Goal: Transaction & Acquisition: Purchase product/service

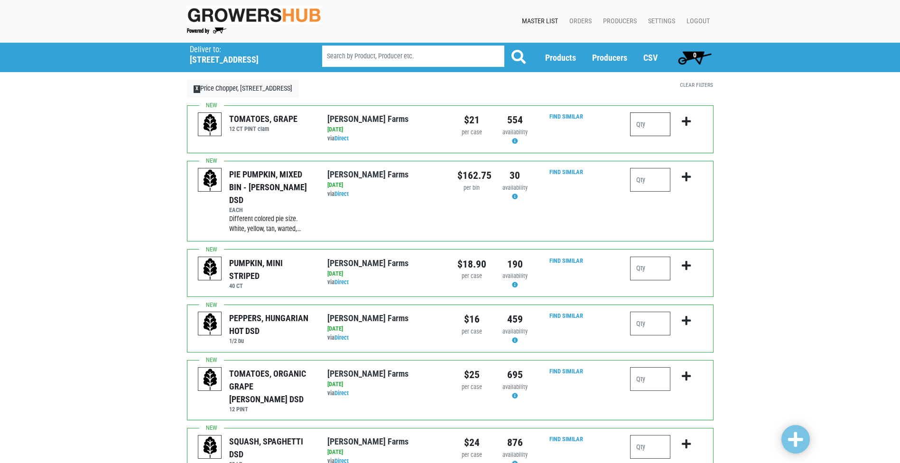
click at [646, 129] on input "number" at bounding box center [650, 124] width 40 height 24
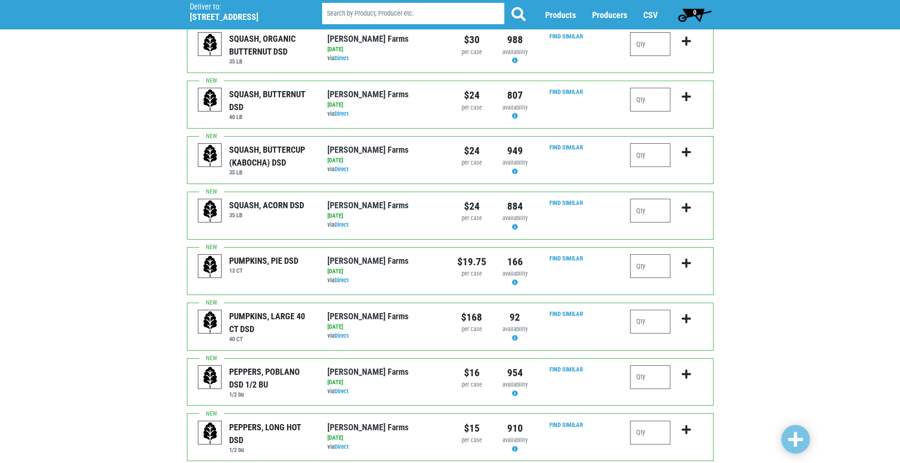
scroll to position [617, 0]
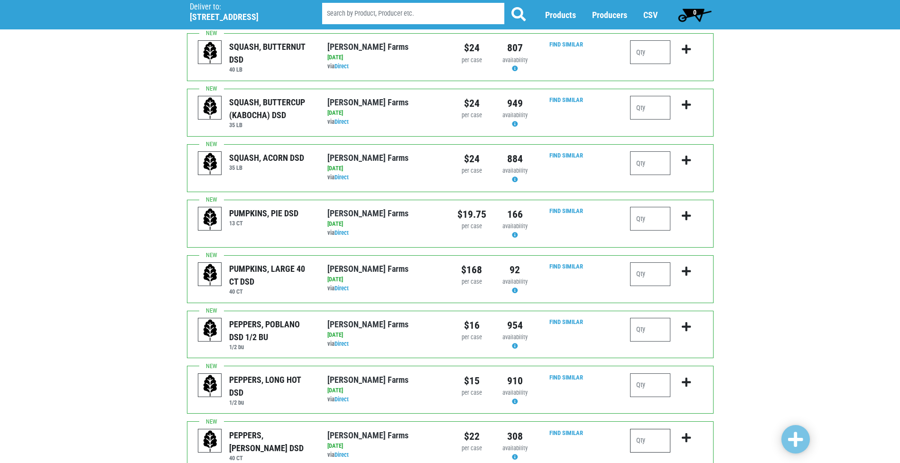
click at [639, 429] on input "number" at bounding box center [650, 441] width 40 height 24
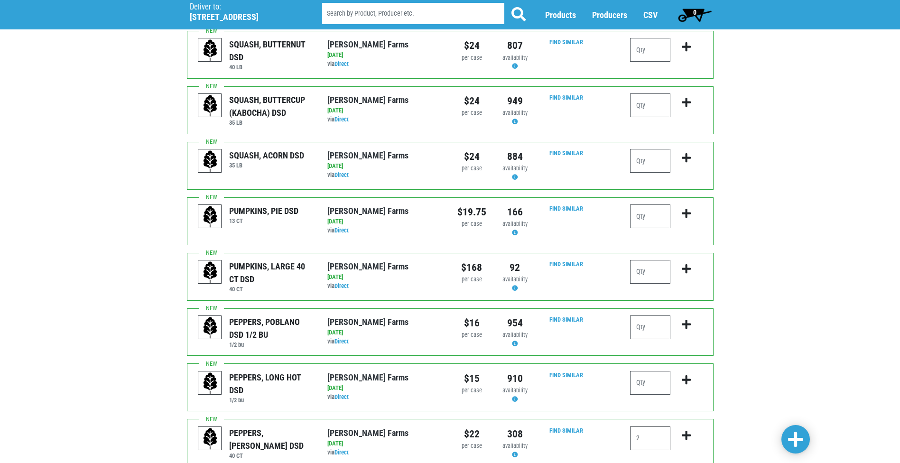
scroll to position [712, 0]
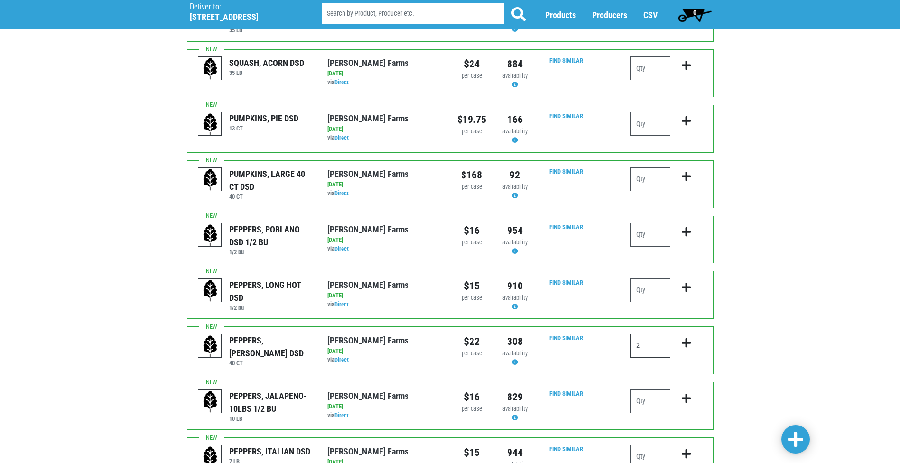
type input "2"
click at [687, 338] on icon "submit" at bounding box center [686, 343] width 9 height 10
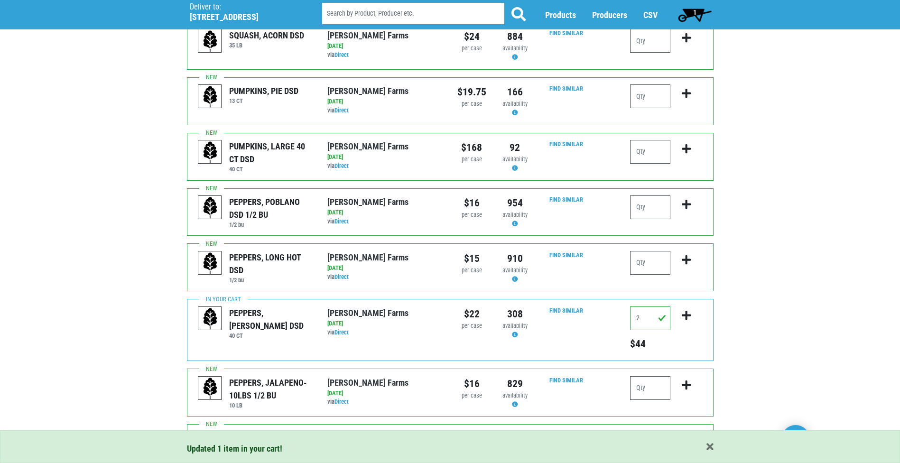
scroll to position [759, 0]
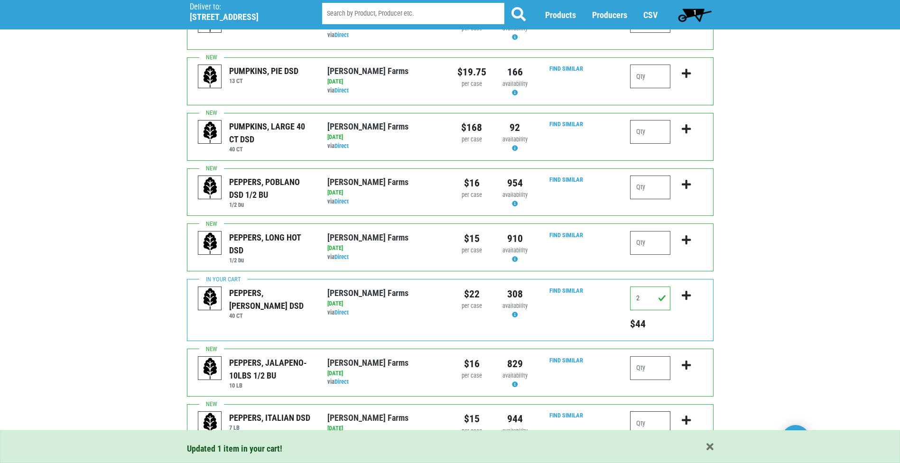
click at [638, 411] on input "number" at bounding box center [650, 423] width 40 height 24
type input "1"
click at [689, 415] on icon "submit" at bounding box center [686, 420] width 9 height 10
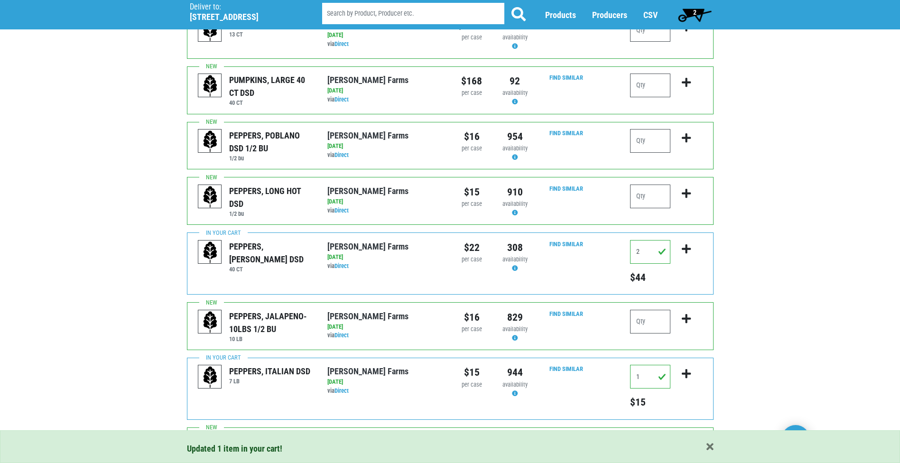
scroll to position [853, 0]
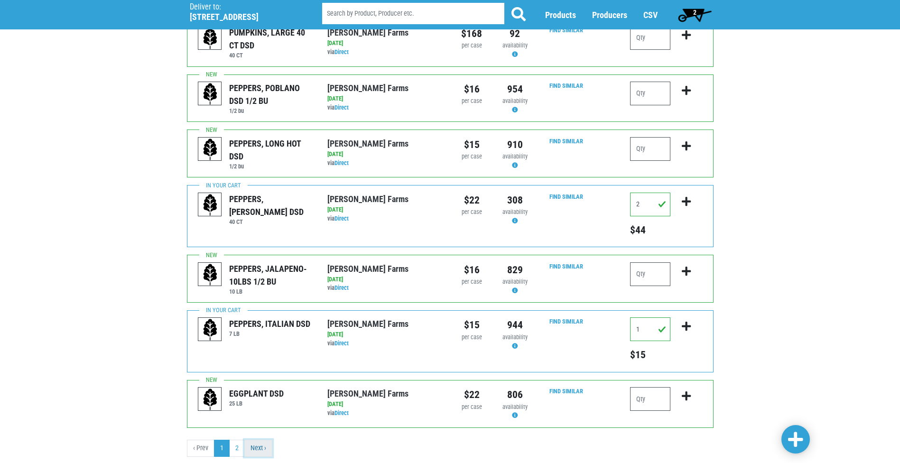
click at [260, 440] on link "Next ›" at bounding box center [258, 448] width 28 height 17
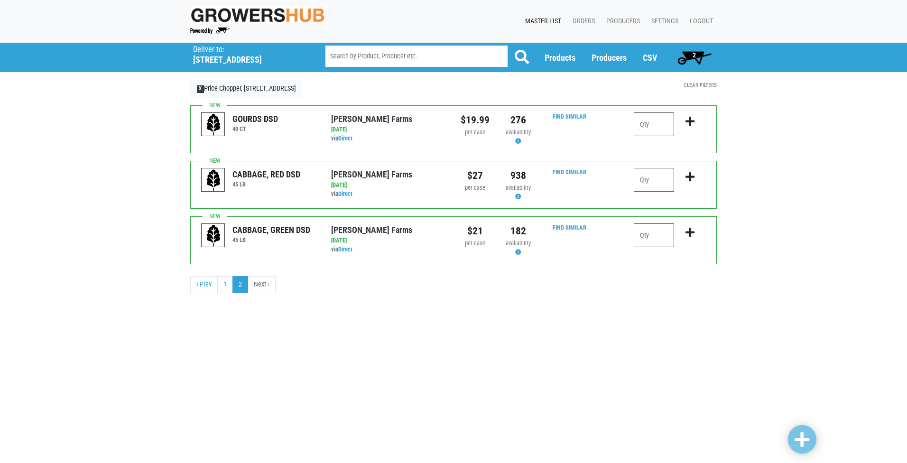
click at [656, 230] on input "number" at bounding box center [654, 235] width 40 height 24
type input "2"
click at [690, 234] on icon "submit" at bounding box center [690, 232] width 9 height 10
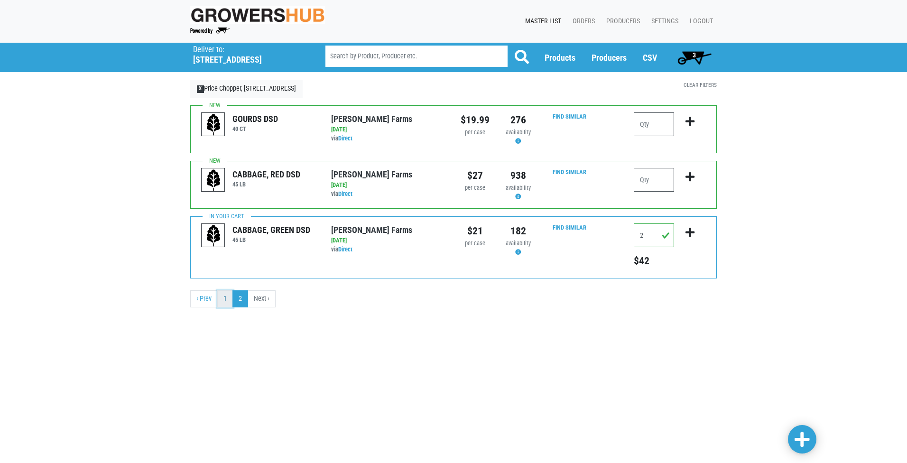
click at [228, 300] on link "1" at bounding box center [225, 298] width 16 height 17
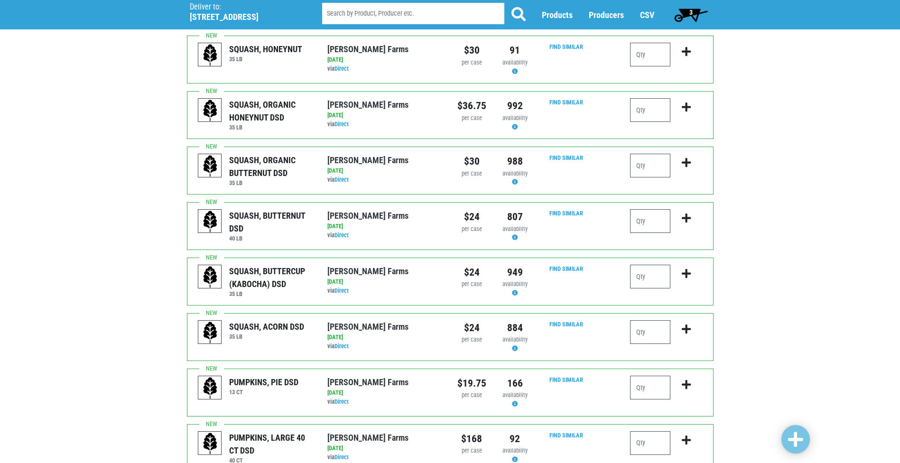
scroll to position [379, 0]
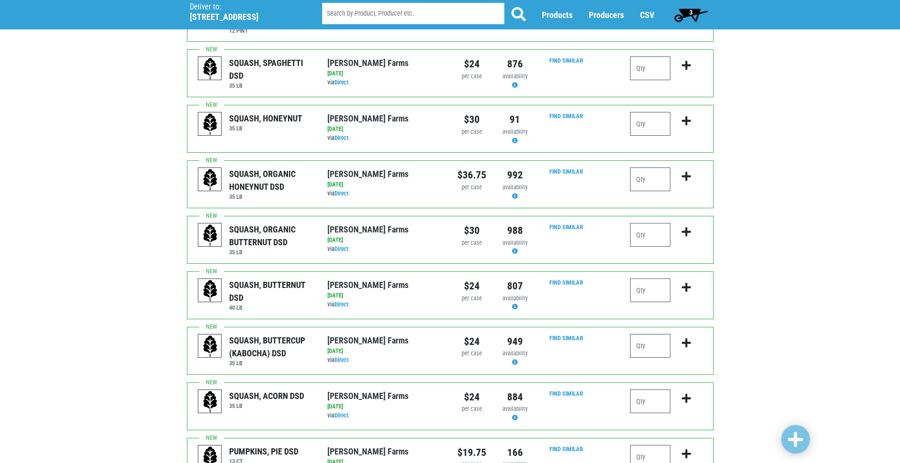
click at [693, 16] on span "3" at bounding box center [691, 14] width 42 height 19
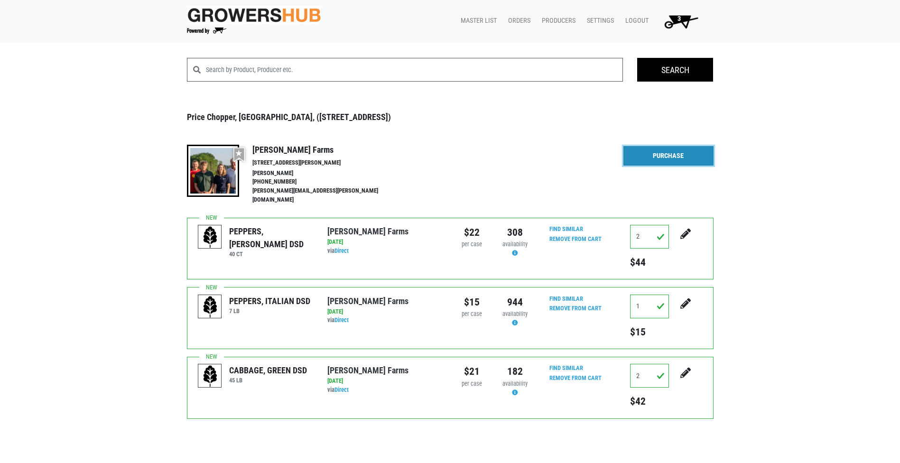
click at [675, 158] on link "Purchase" at bounding box center [668, 156] width 90 height 20
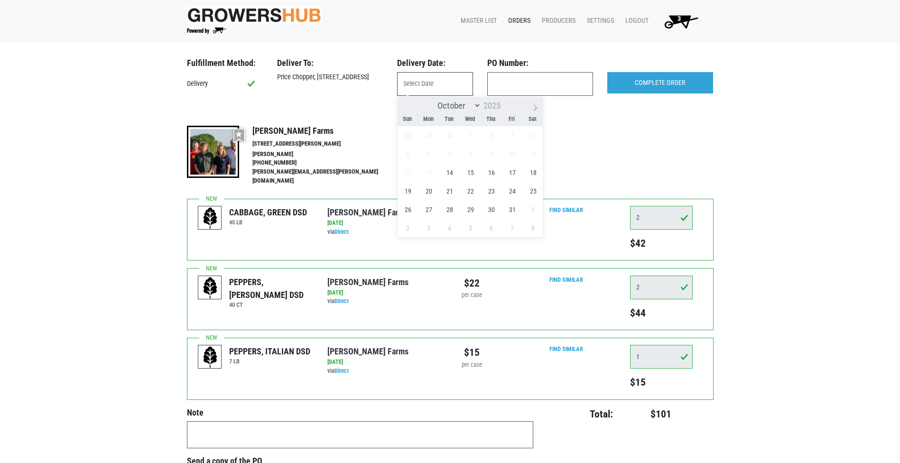
click at [443, 89] on input "text" at bounding box center [435, 84] width 76 height 24
click at [451, 170] on span "14" at bounding box center [449, 172] width 19 height 19
type input "[DATE]"
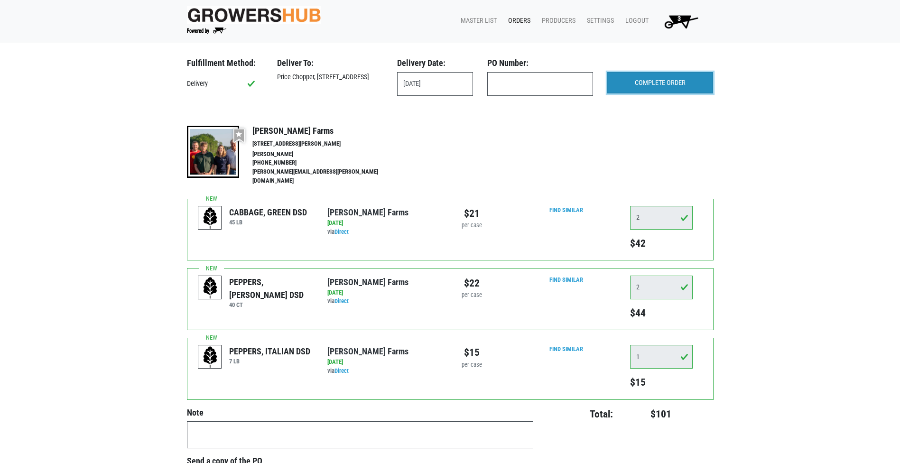
click at [647, 83] on input "COMPLETE ORDER" at bounding box center [660, 83] width 106 height 22
